Goal: Use online tool/utility: Utilize a website feature to perform a specific function

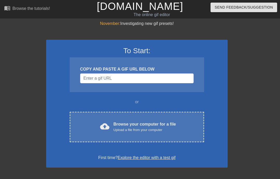
click at [81, 125] on div "cloud_upload Browse your computer for a file Upload a file from your computer" at bounding box center [137, 127] width 113 height 12
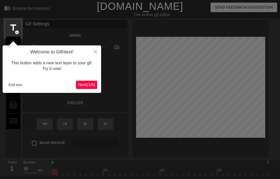
scroll to position [13, 0]
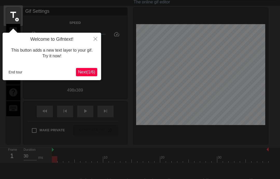
click at [80, 73] on span "Next ( 1 / 6 )" at bounding box center [86, 72] width 17 height 4
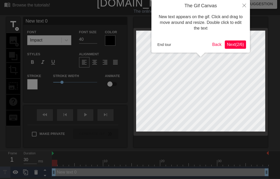
scroll to position [3, 0]
click at [237, 43] on span "Next ( 2 / 6 )" at bounding box center [235, 45] width 17 height 4
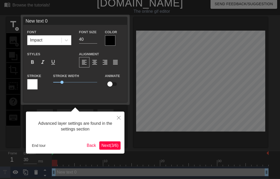
click at [109, 141] on button "Next ( 3 / 6 )" at bounding box center [109, 145] width 21 height 8
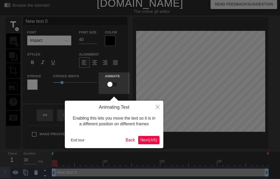
click at [153, 138] on span "Next ( 4 / 6 )" at bounding box center [148, 140] width 17 height 4
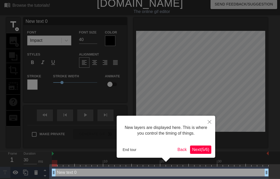
scroll to position [7, 0]
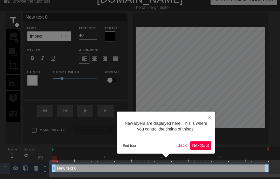
click at [197, 144] on span "Next ( 5 / 6 )" at bounding box center [200, 145] width 17 height 4
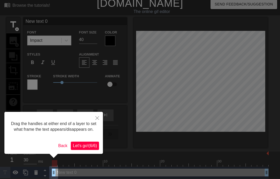
click at [90, 148] on span "Let's go! ( 6 / 6 )" at bounding box center [85, 145] width 24 height 4
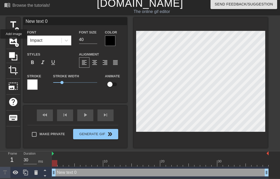
click at [14, 42] on span "image" at bounding box center [13, 41] width 10 height 10
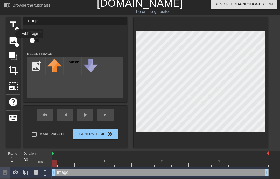
click at [34, 62] on input "file" at bounding box center [36, 66] width 18 height 18
type input "C:\fakepath\IMG_1572.png"
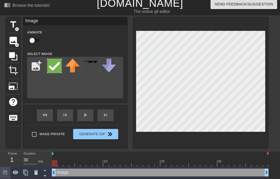
click at [57, 70] on img at bounding box center [54, 66] width 15 height 15
click at [58, 65] on img at bounding box center [54, 66] width 15 height 15
click at [57, 65] on img at bounding box center [54, 66] width 15 height 15
click at [74, 71] on img at bounding box center [72, 66] width 15 height 14
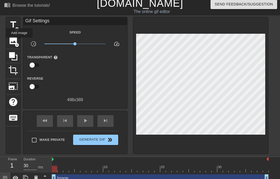
click at [20, 41] on div "image add_circle" at bounding box center [13, 41] width 14 height 16
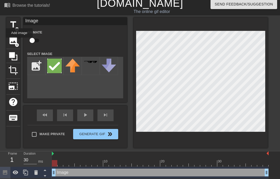
click at [54, 66] on img at bounding box center [54, 66] width 15 height 15
click at [229, 18] on div at bounding box center [201, 82] width 134 height 130
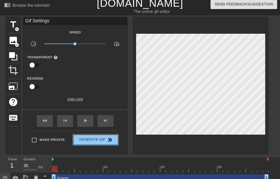
click at [92, 140] on span "Generate Gif double_arrow" at bounding box center [95, 140] width 41 height 6
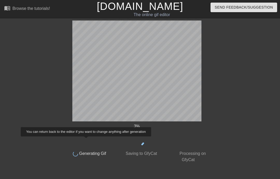
scroll to position [0, 0]
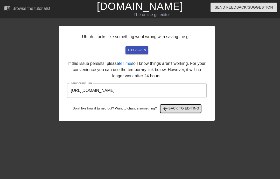
click at [199, 108] on span "arrow_back Back to Editing" at bounding box center [180, 109] width 37 height 6
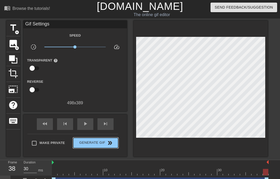
click at [93, 143] on span "Generate Gif double_arrow" at bounding box center [95, 143] width 41 height 6
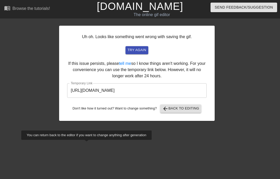
click at [179, 87] on input "[URL][DOMAIN_NAME]" at bounding box center [137, 90] width 140 height 15
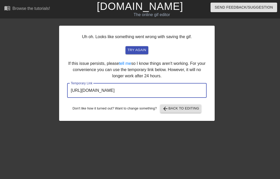
click at [176, 87] on input "[URL][DOMAIN_NAME]" at bounding box center [137, 90] width 140 height 15
click at [175, 88] on input "[URL][DOMAIN_NAME]" at bounding box center [137, 90] width 140 height 15
click at [178, 90] on input "[URL][DOMAIN_NAME]" at bounding box center [137, 90] width 140 height 15
click at [171, 91] on input "[URL][DOMAIN_NAME]" at bounding box center [137, 90] width 140 height 15
